Goal: Transaction & Acquisition: Purchase product/service

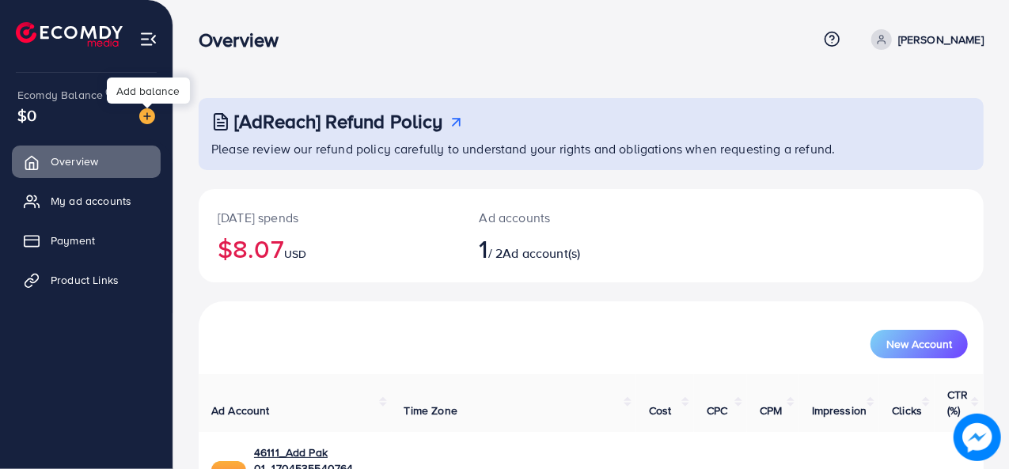
click at [150, 118] on img at bounding box center [147, 116] width 16 height 16
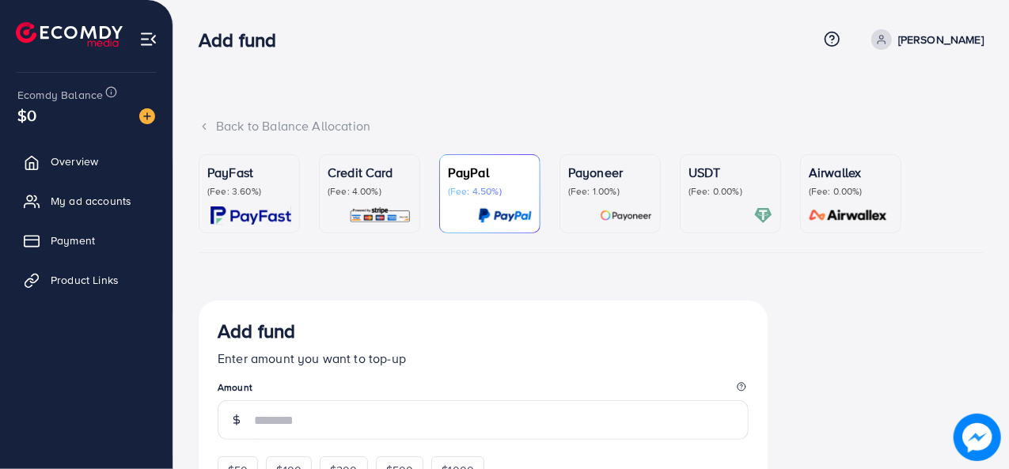
click at [717, 183] on div "USDT (Fee: 0.00%)" at bounding box center [730, 180] width 84 height 35
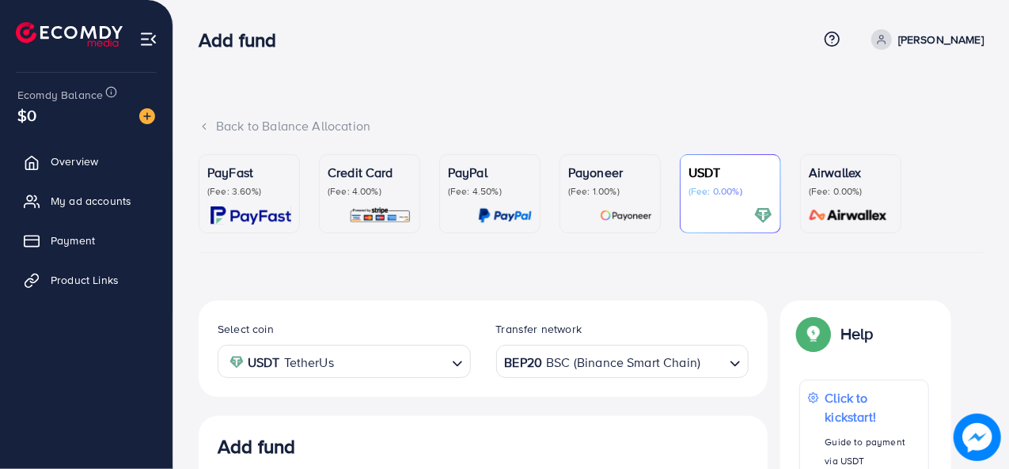
click at [361, 360] on input "Search for option" at bounding box center [392, 362] width 107 height 25
click at [573, 358] on div "BEP20 BSC (Binance Smart Chain)" at bounding box center [614, 361] width 224 height 28
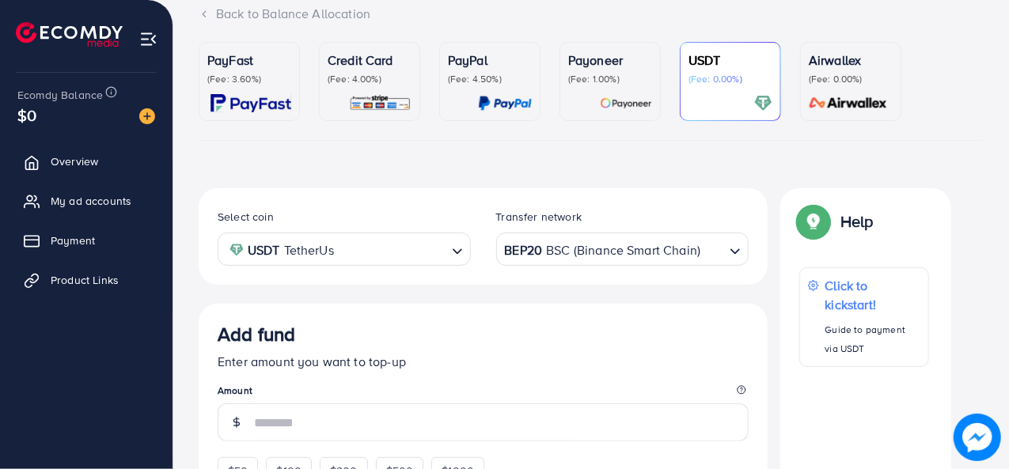
scroll to position [127, 0]
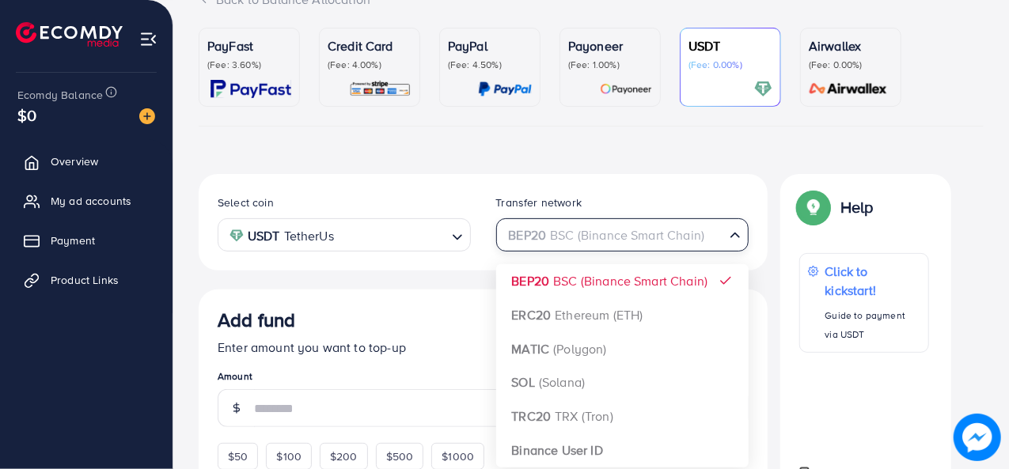
click at [590, 235] on div "BEP20 BSC (Binance Smart Chain)" at bounding box center [614, 234] width 224 height 28
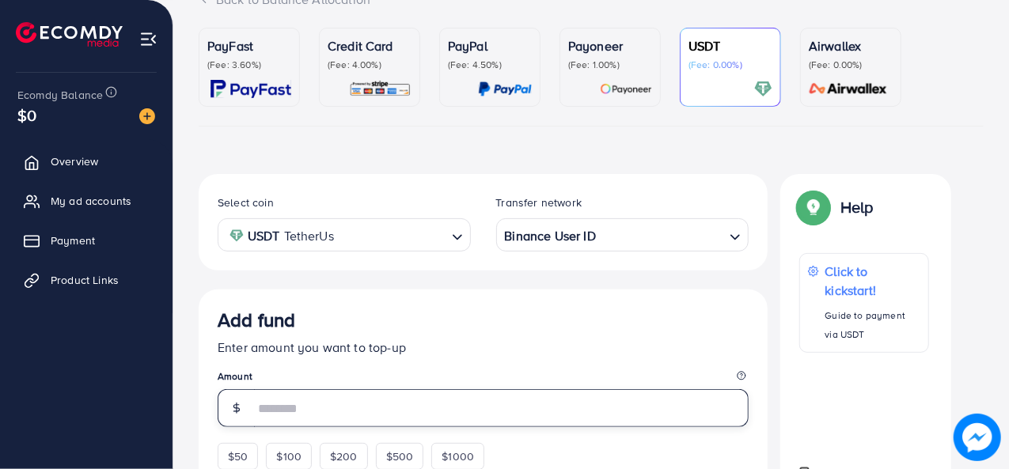
click at [312, 411] on input "number" at bounding box center [501, 408] width 495 height 38
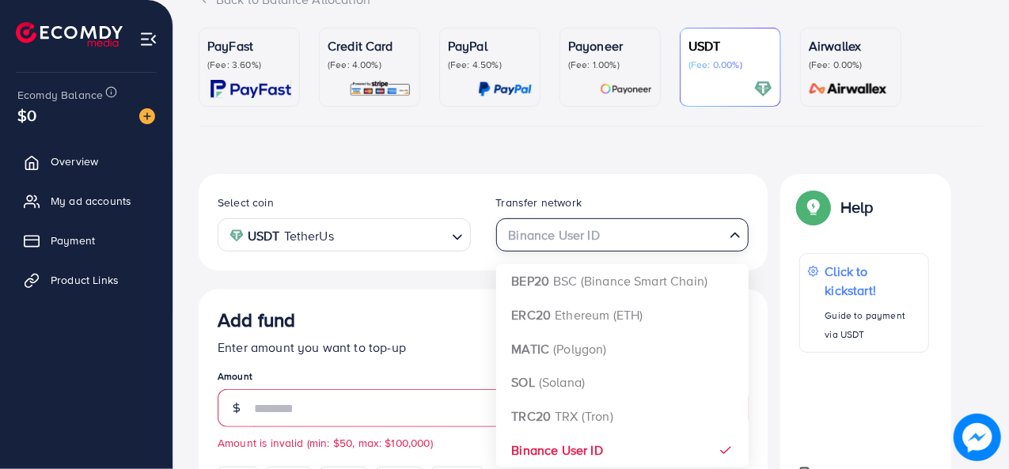
click at [627, 229] on input "Search for option" at bounding box center [613, 235] width 221 height 25
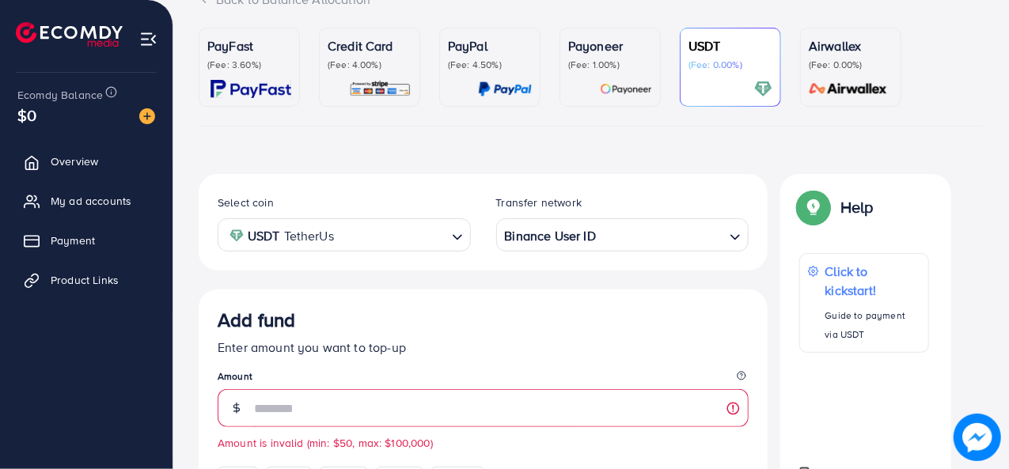
click at [367, 59] on p "(Fee: 4.00%)" at bounding box center [370, 65] width 84 height 13
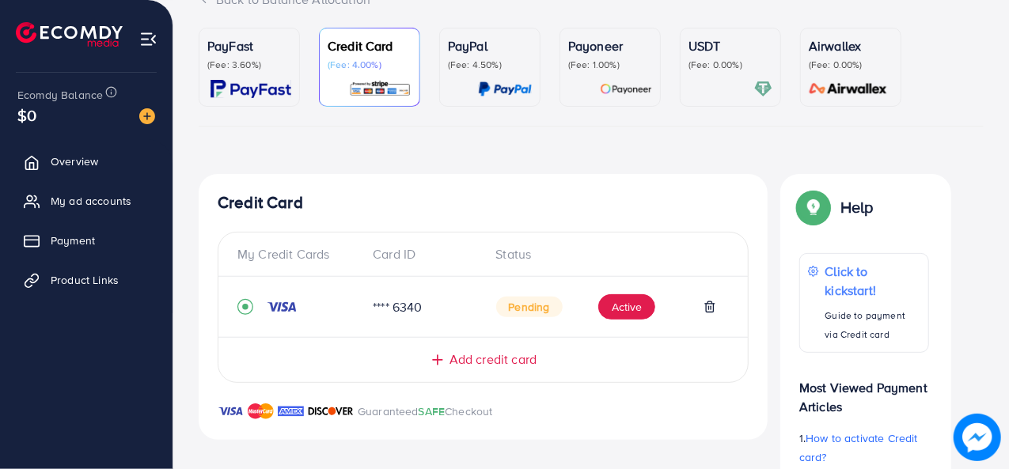
click at [252, 69] on p "(Fee: 3.60%)" at bounding box center [249, 65] width 84 height 13
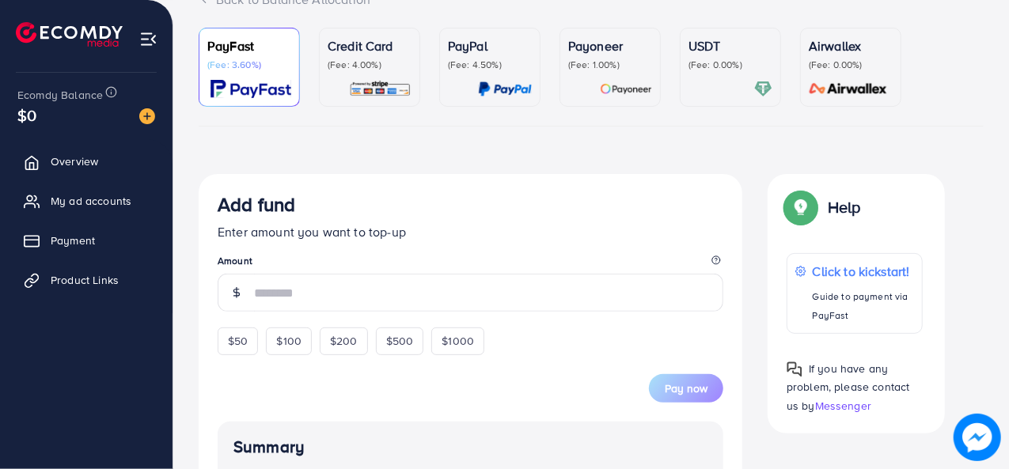
click at [453, 96] on div at bounding box center [490, 89] width 84 height 18
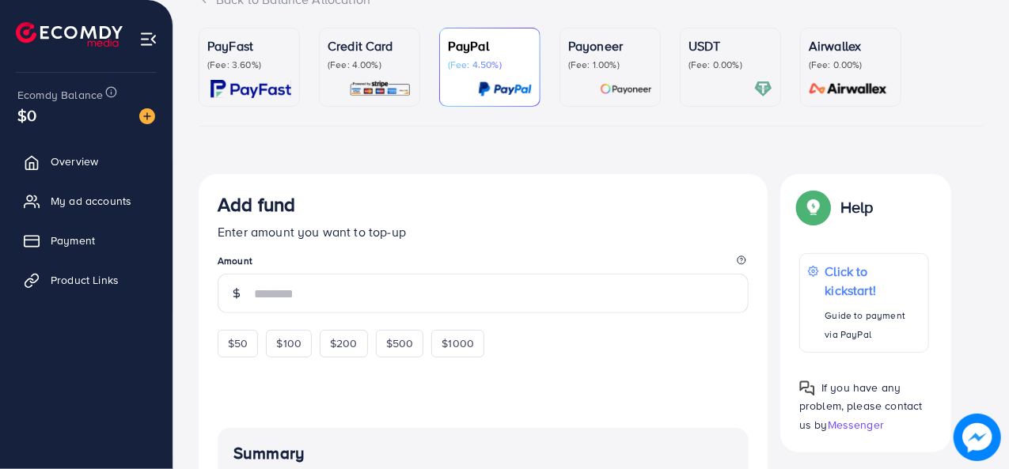
click at [585, 74] on div "Payoneer (Fee: 1.00%)" at bounding box center [610, 67] width 84 height 62
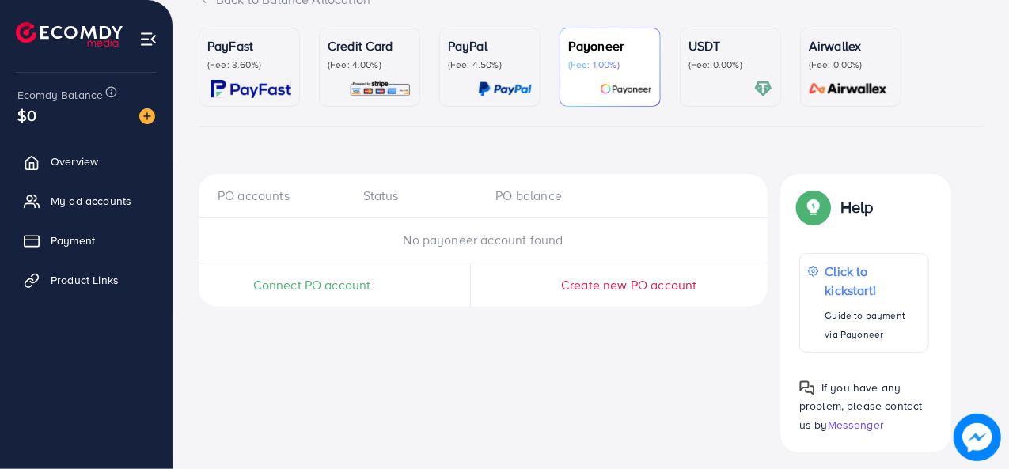
click at [717, 99] on link "USDT (Fee: 0.00%)" at bounding box center [730, 67] width 101 height 79
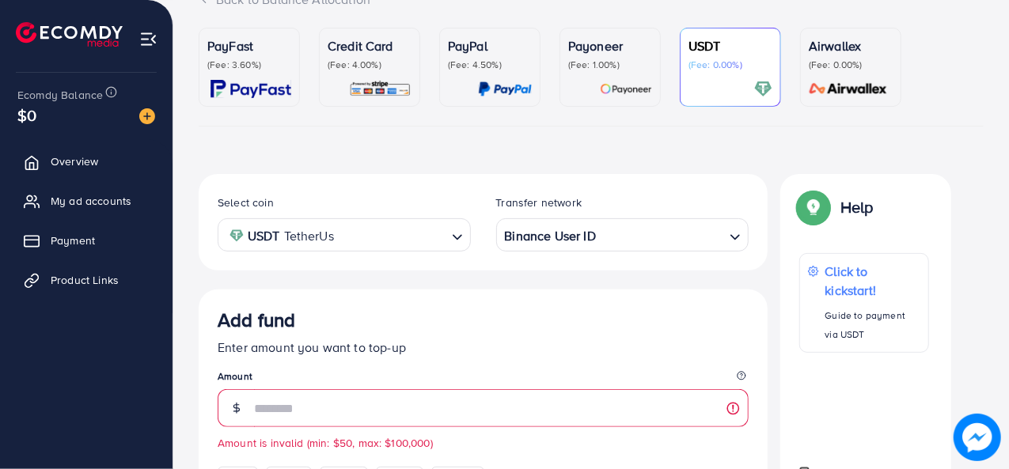
click at [717, 99] on link "USDT (Fee: 0.00%)" at bounding box center [730, 67] width 101 height 79
click at [150, 114] on img at bounding box center [147, 116] width 16 height 16
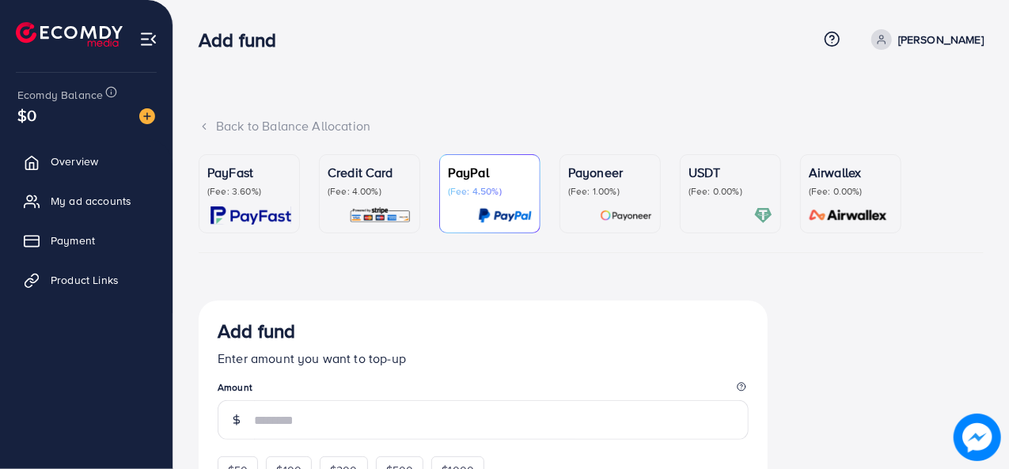
click at [686, 192] on link "USDT (Fee: 0.00%)" at bounding box center [730, 193] width 101 height 79
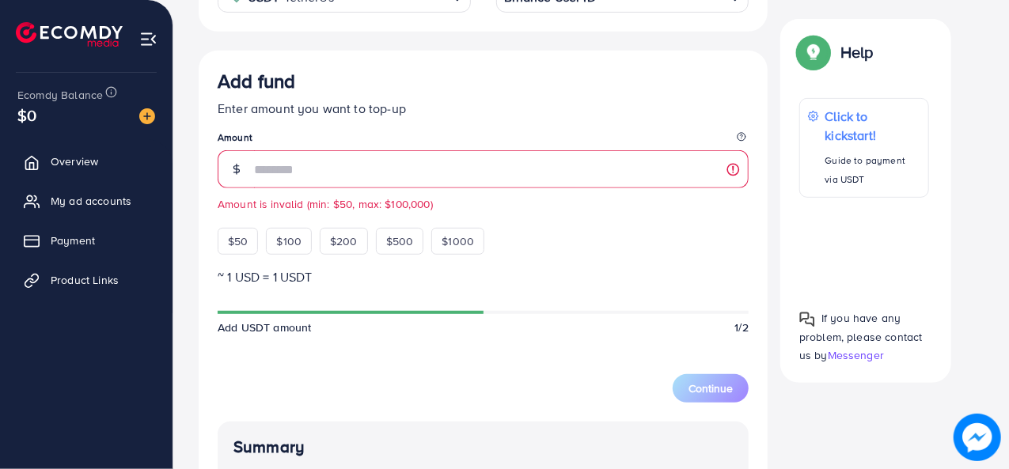
scroll to position [380, 0]
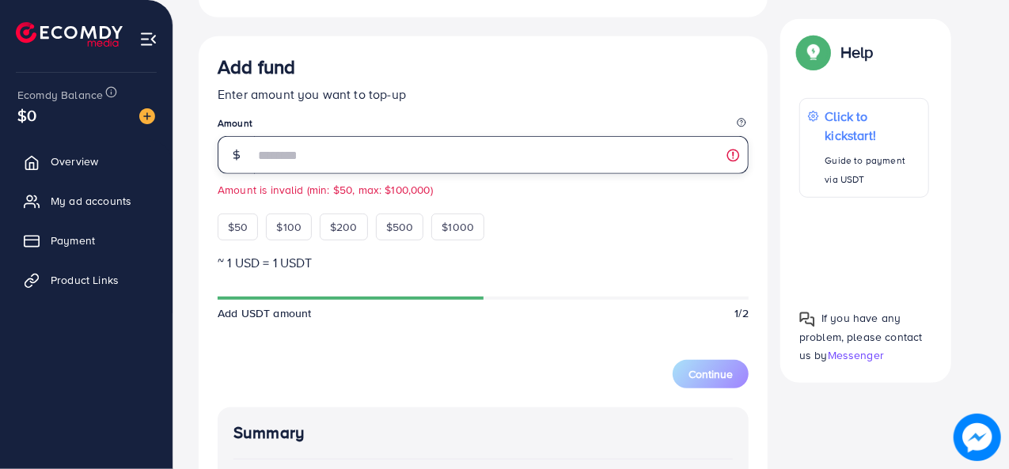
click at [337, 156] on input "**" at bounding box center [501, 155] width 495 height 38
type input "*"
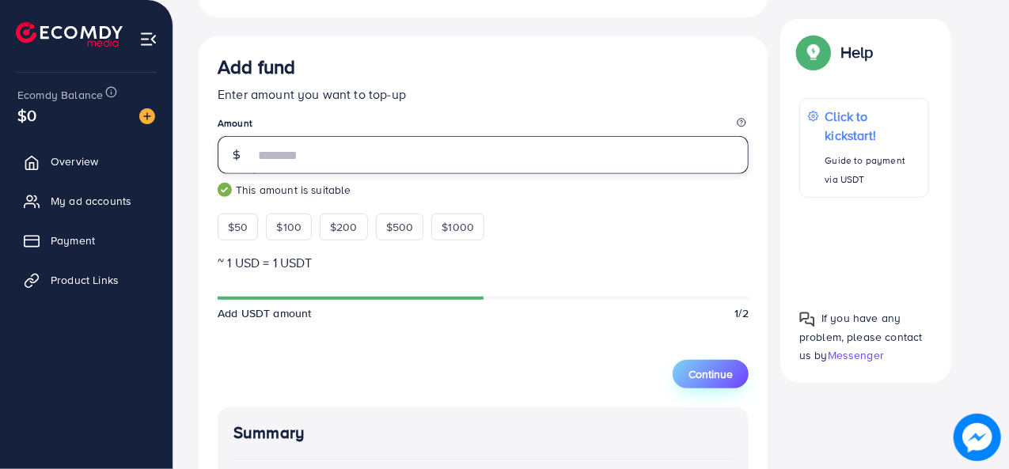
type input "**"
click at [701, 362] on button "Continue" at bounding box center [711, 374] width 76 height 28
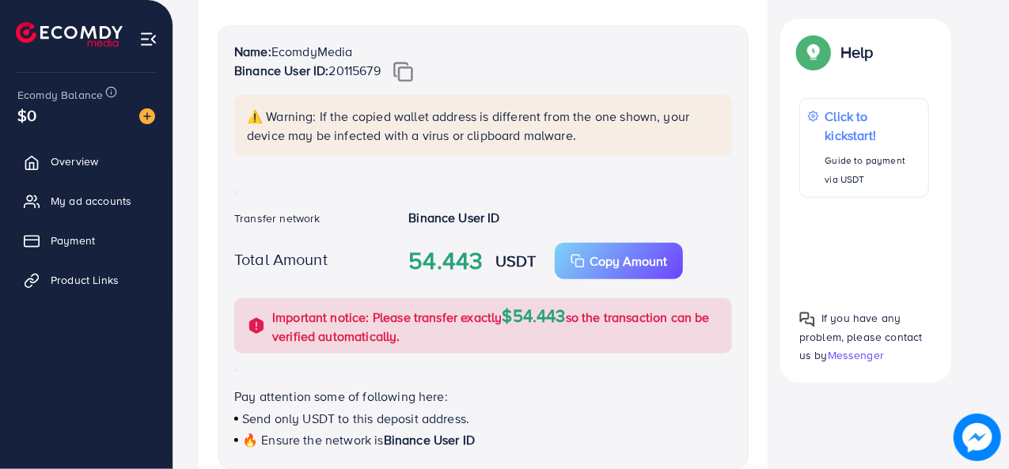
scroll to position [279, 0]
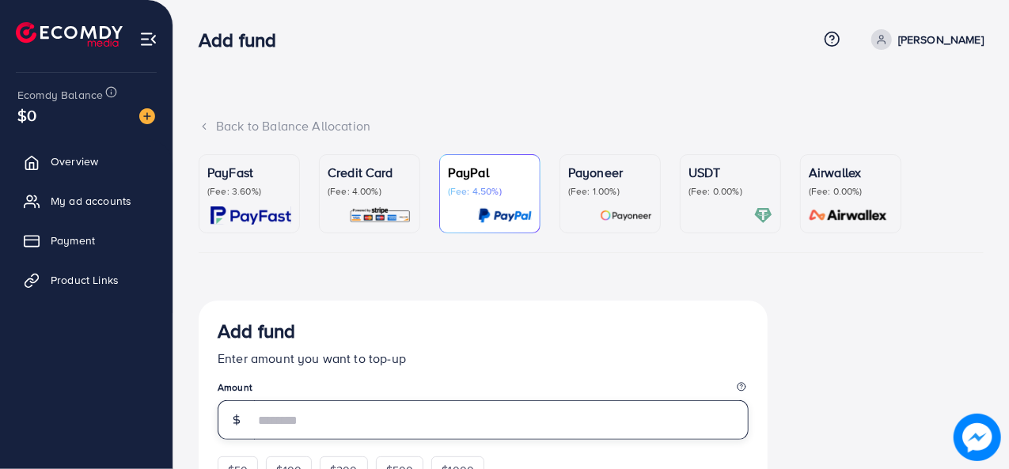
click at [322, 428] on input "number" at bounding box center [501, 420] width 495 height 40
type input "*"
type input "**"
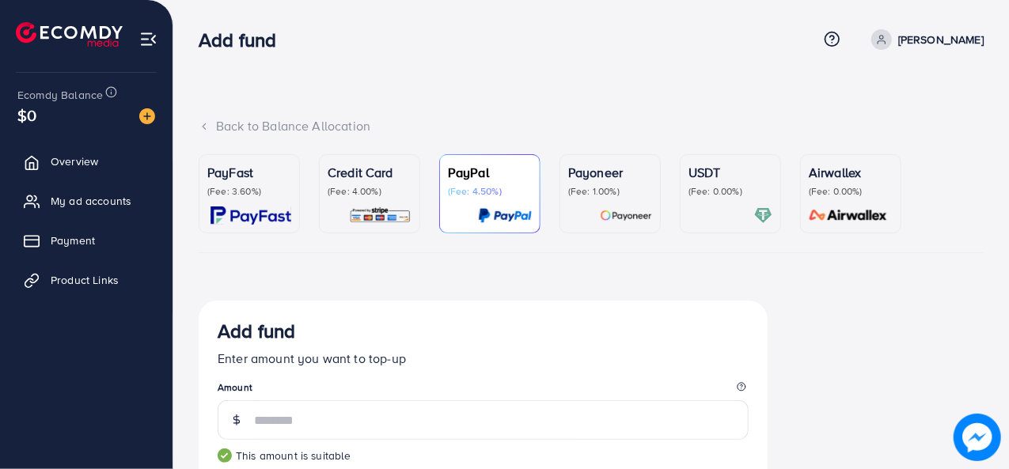
click at [733, 191] on p "(Fee: 0.00%)" at bounding box center [730, 191] width 84 height 13
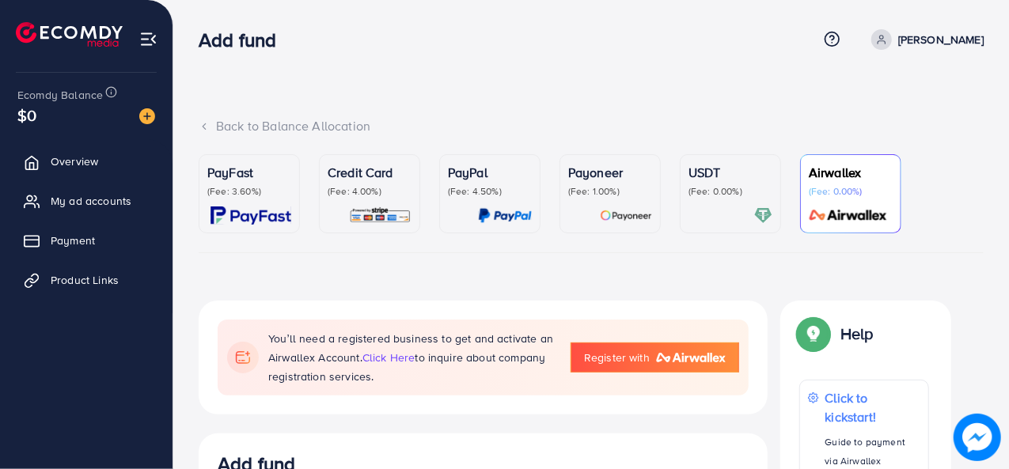
click at [764, 219] on img at bounding box center [763, 216] width 18 height 18
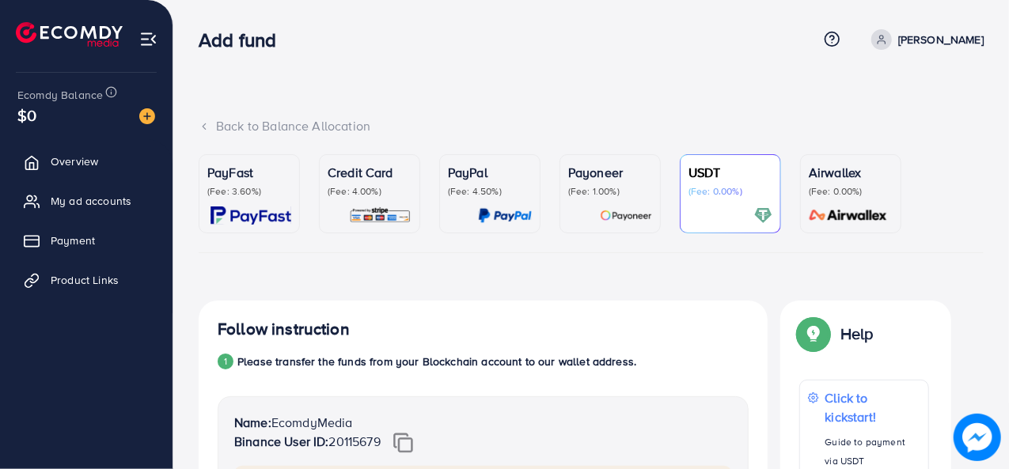
click at [144, 114] on img at bounding box center [147, 116] width 16 height 16
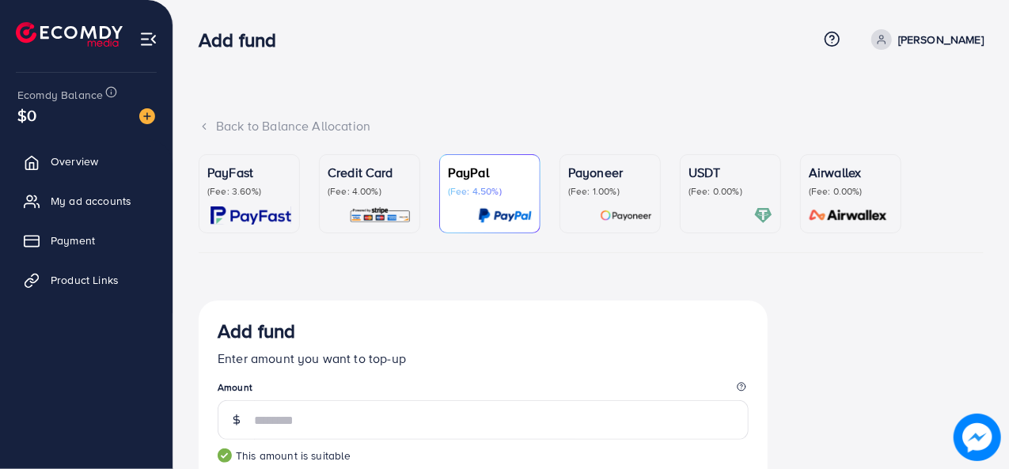
click at [695, 199] on div "USDT (Fee: 0.00%)" at bounding box center [730, 194] width 84 height 62
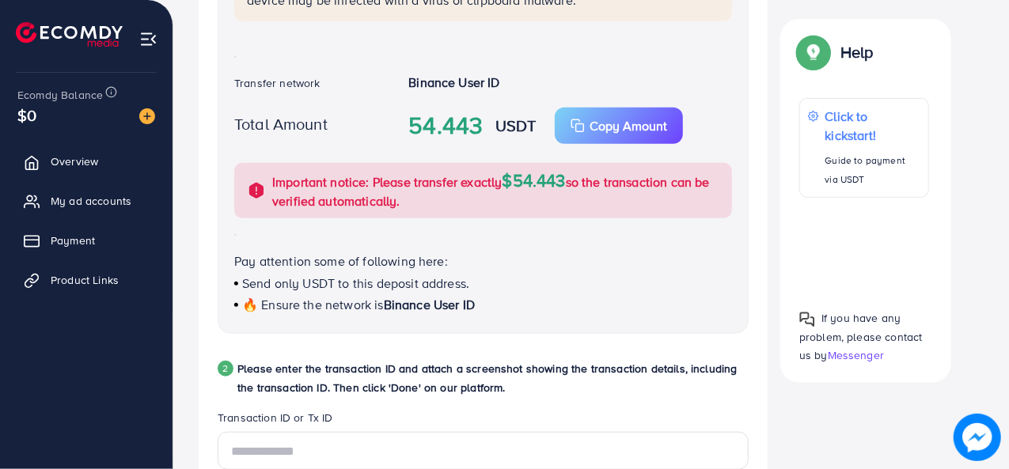
scroll to position [97, 0]
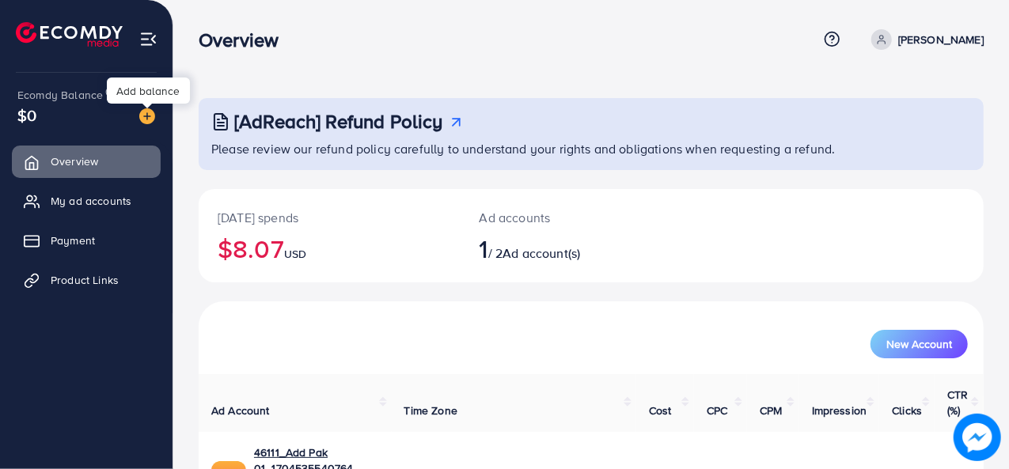
click at [146, 116] on img at bounding box center [147, 116] width 16 height 16
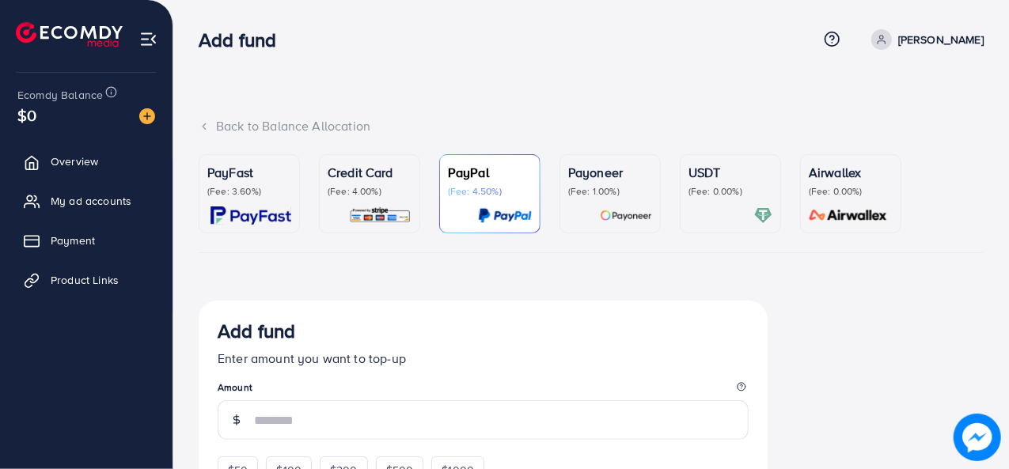
click at [718, 224] on div at bounding box center [730, 216] width 84 height 18
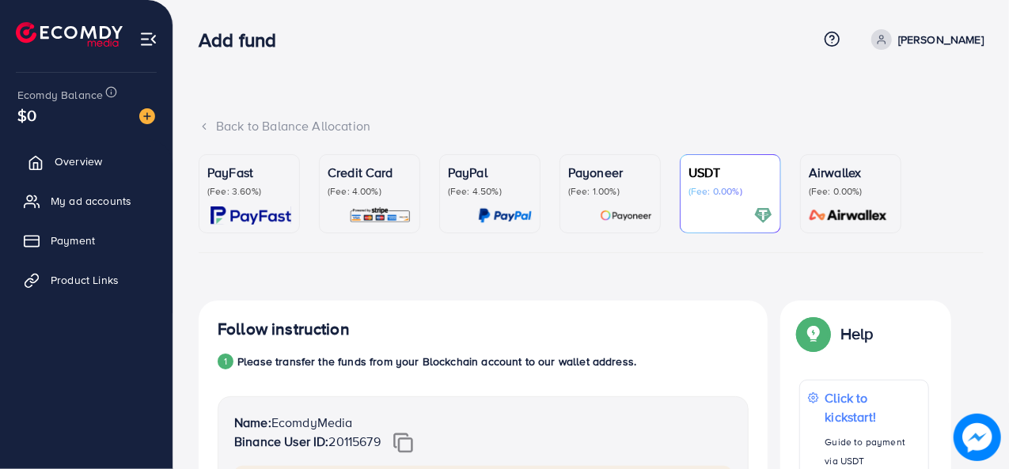
click at [48, 154] on link "Overview" at bounding box center [86, 162] width 149 height 32
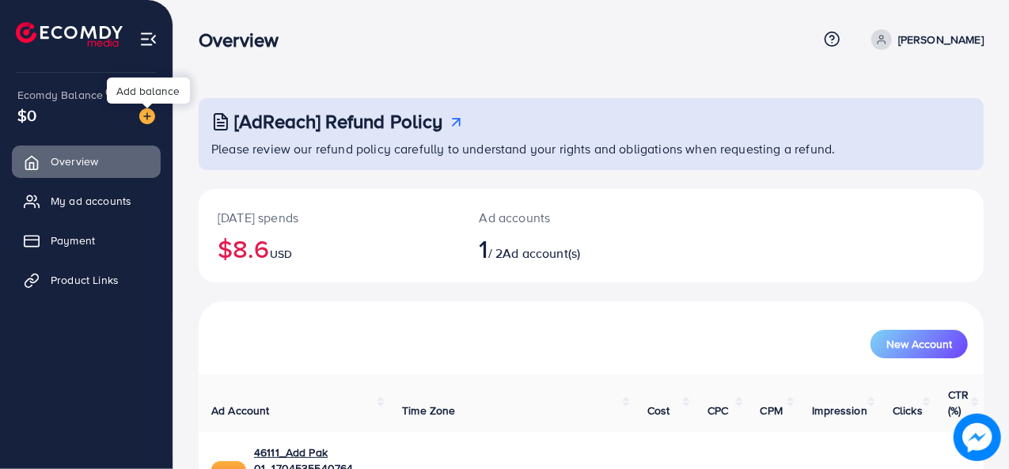
click at [147, 115] on img at bounding box center [147, 116] width 16 height 16
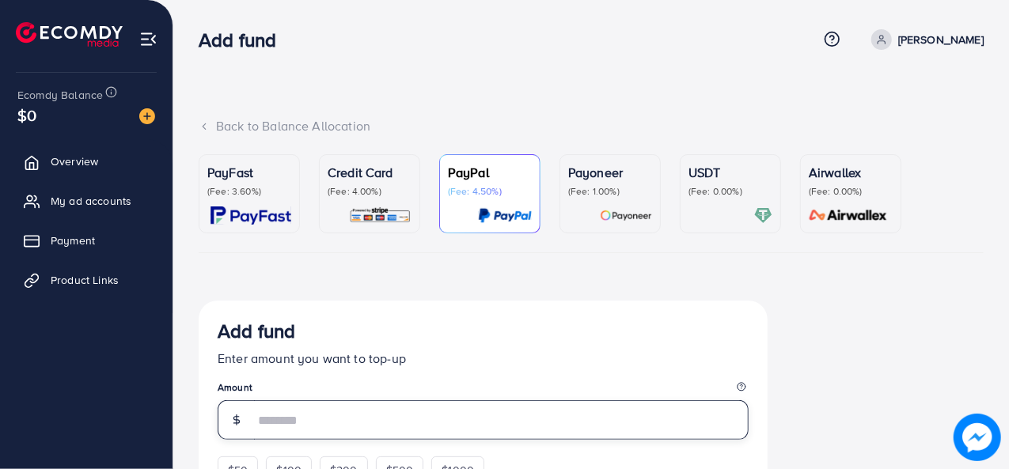
click at [303, 432] on input "number" at bounding box center [501, 420] width 495 height 40
type input "**"
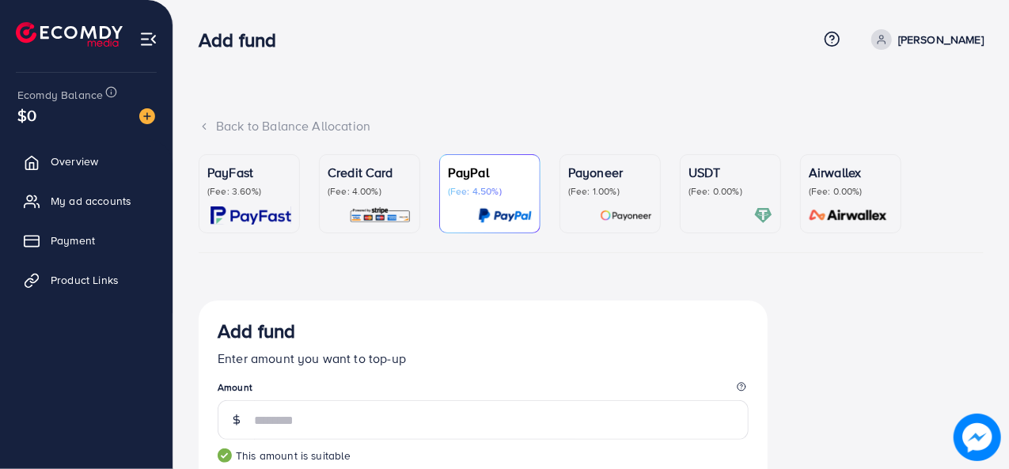
click at [727, 199] on div "USDT (Fee: 0.00%)" at bounding box center [730, 194] width 84 height 62
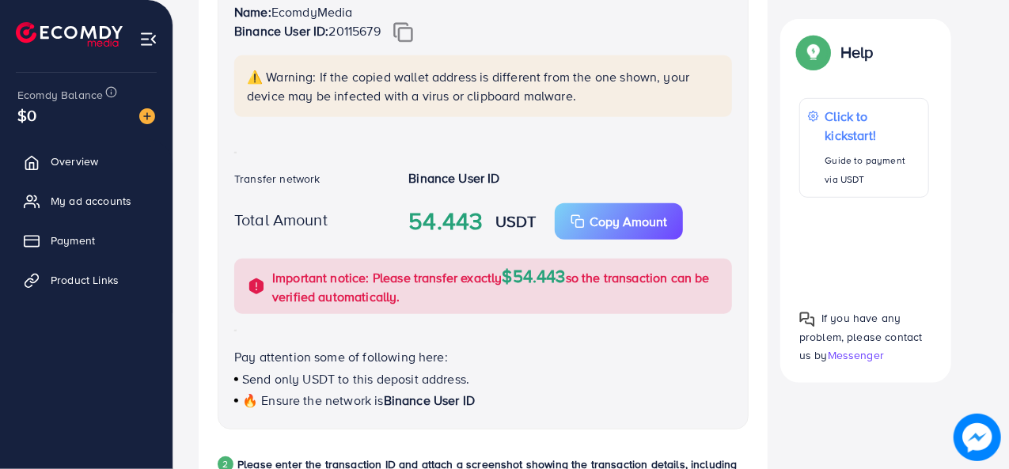
scroll to position [821, 0]
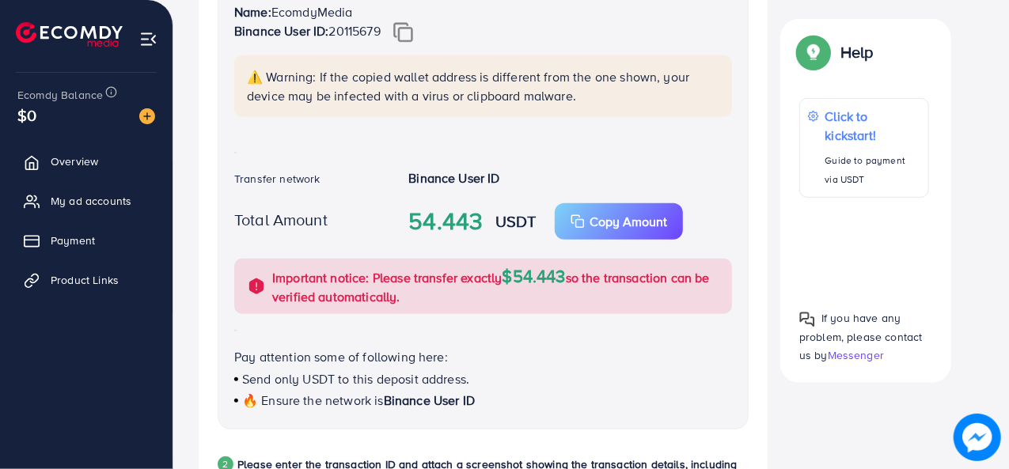
scroll to position [0, 0]
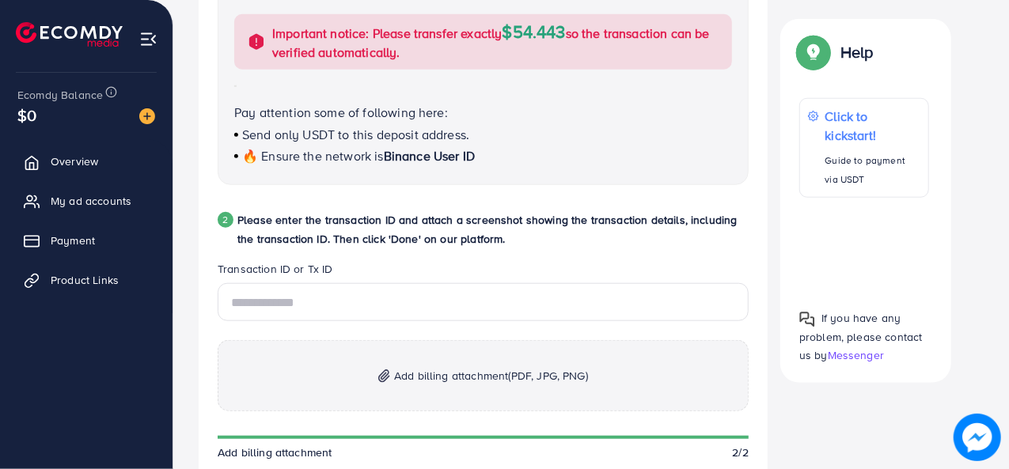
scroll to position [665, 0]
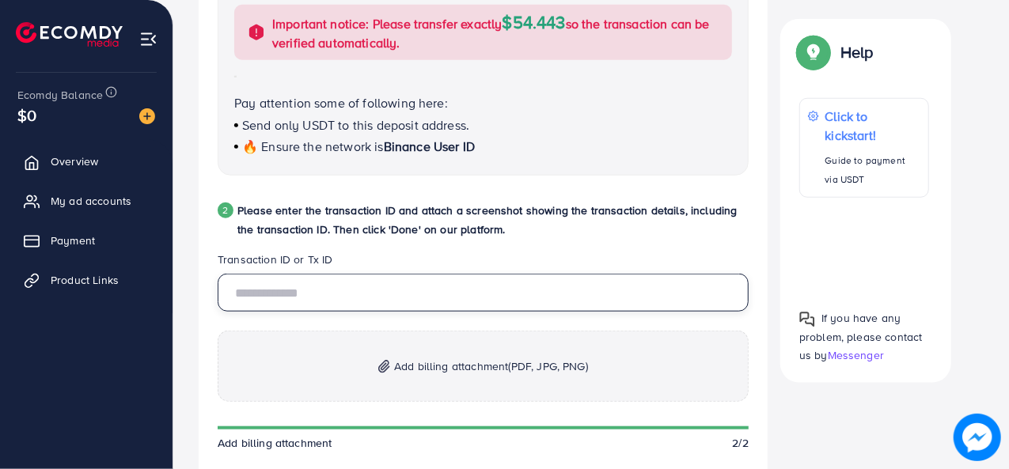
click at [389, 297] on input "text" at bounding box center [483, 293] width 531 height 38
type input "**********"
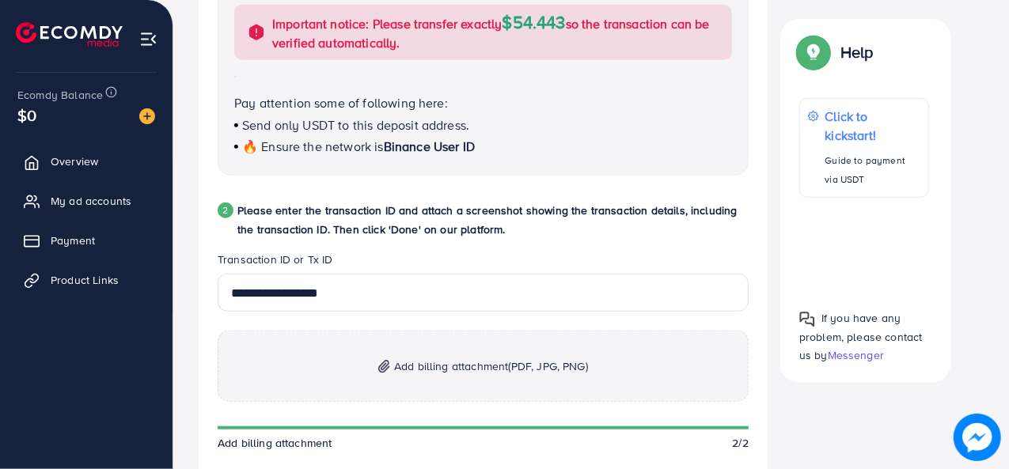
click at [450, 368] on span "Add billing attachment (PDF, JPG, PNG)" at bounding box center [491, 366] width 194 height 19
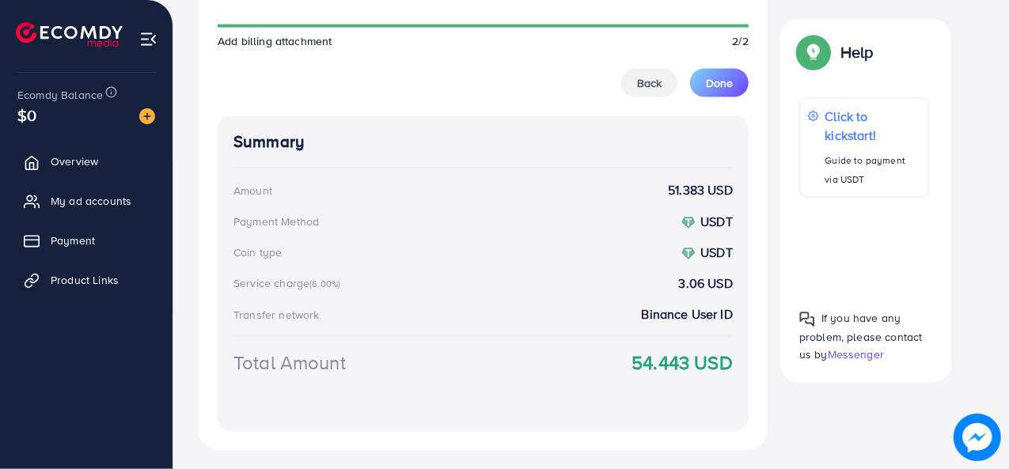
scroll to position [1193, 0]
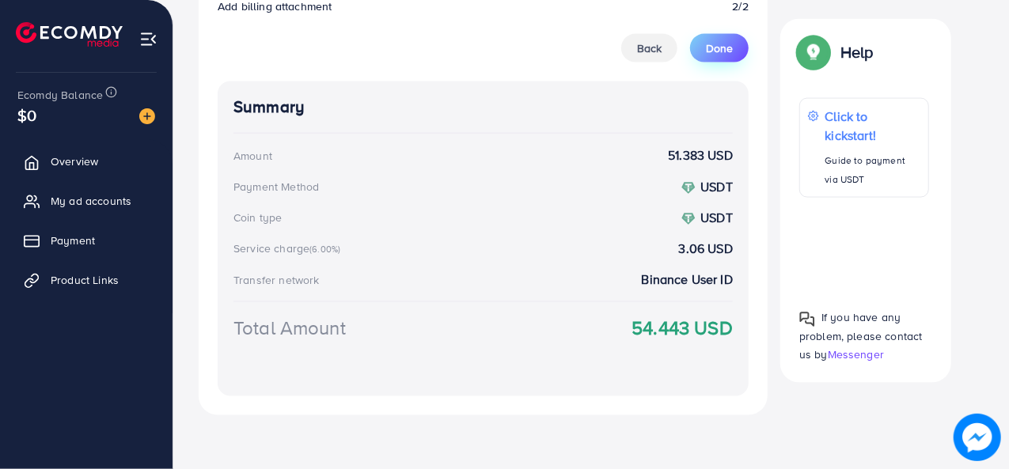
click at [714, 47] on span "Done" at bounding box center [719, 48] width 27 height 16
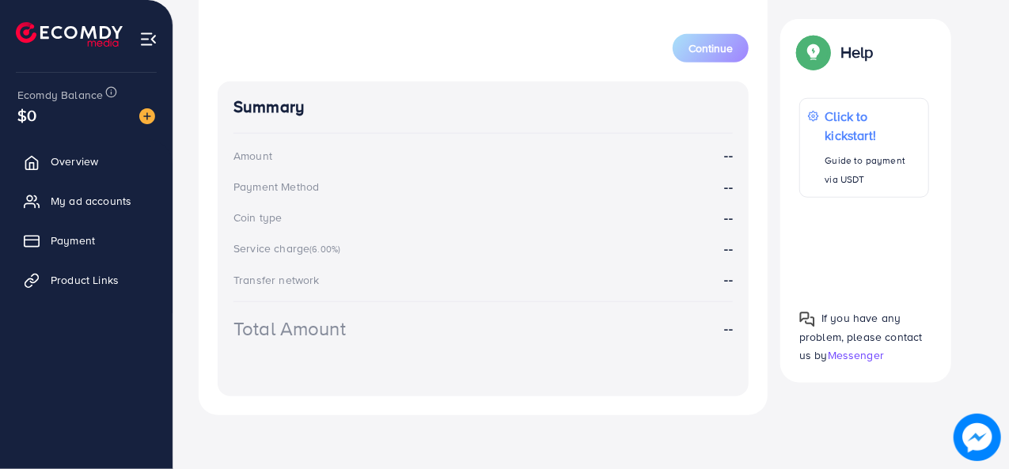
scroll to position [271, 0]
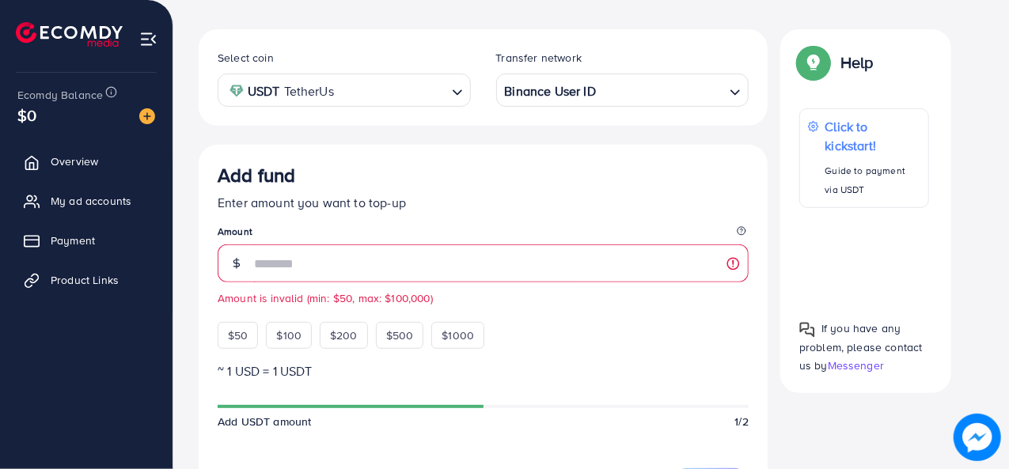
type input "**"
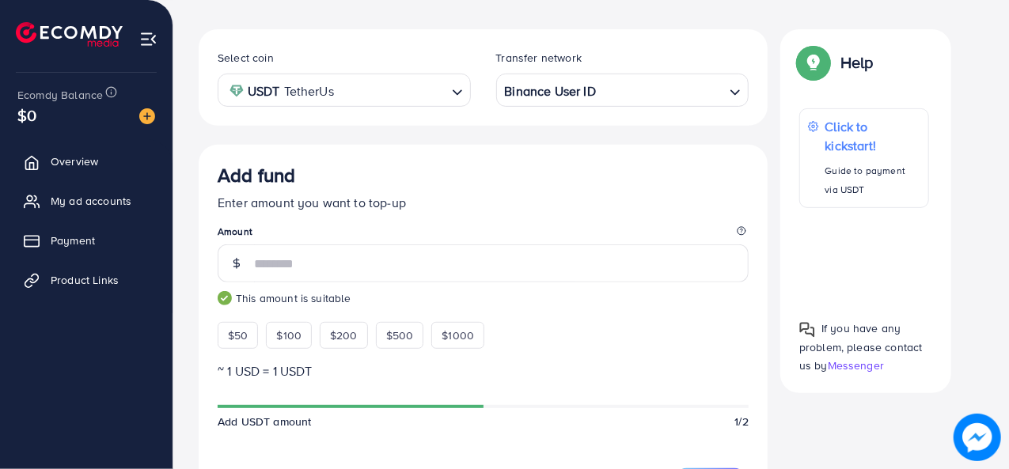
scroll to position [682, 0]
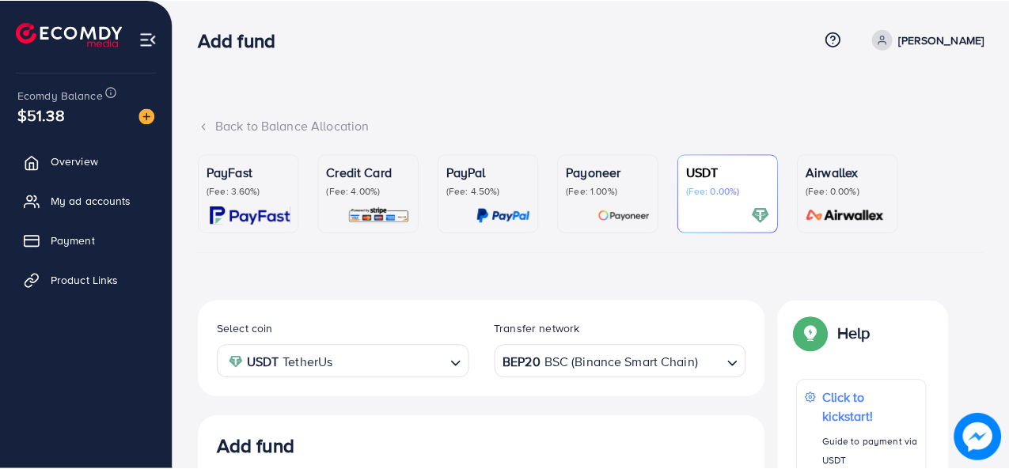
scroll to position [299, 0]
